Goal: Book appointment/travel/reservation

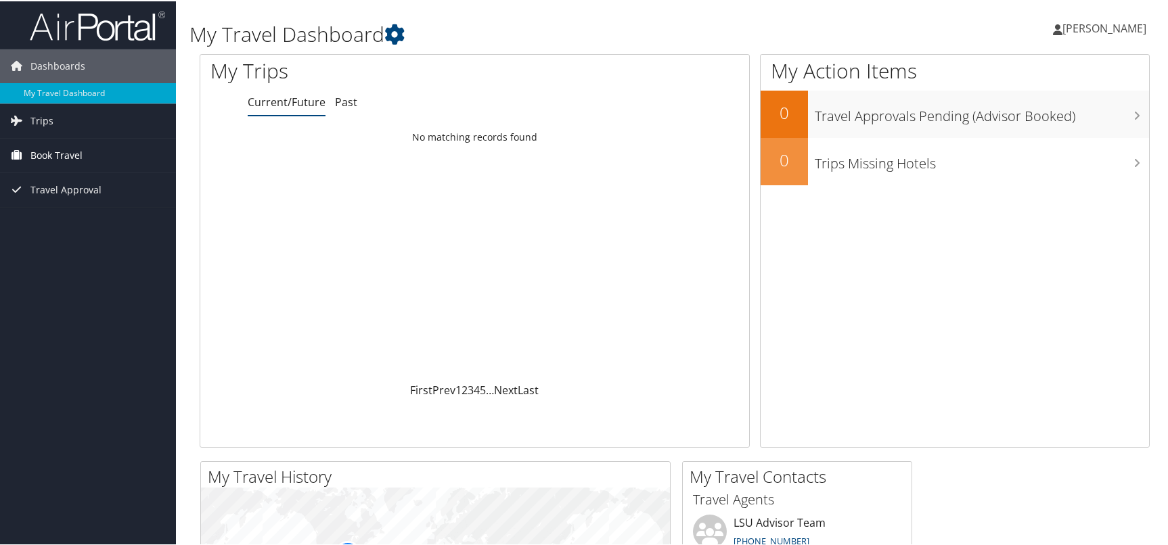
click at [63, 154] on span "Book Travel" at bounding box center [56, 154] width 52 height 34
click at [64, 205] on link "Book/Manage Online Trips" at bounding box center [88, 202] width 176 height 20
